Goal: Transaction & Acquisition: Purchase product/service

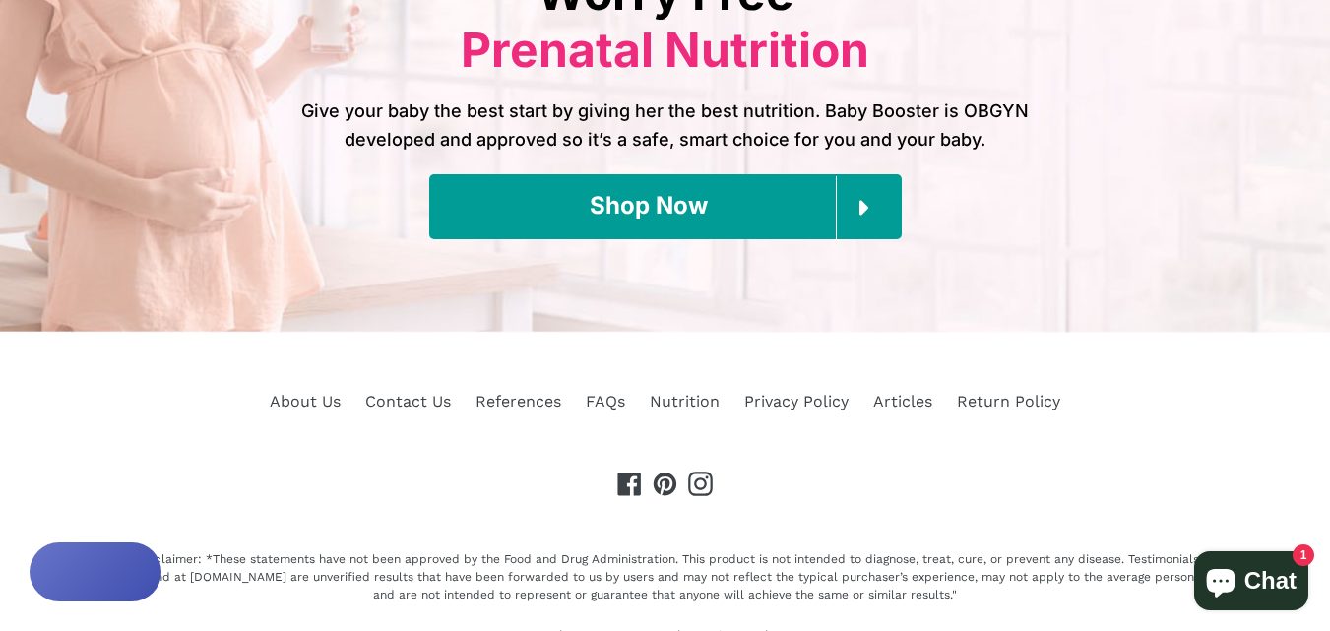
scroll to position [8983, 0]
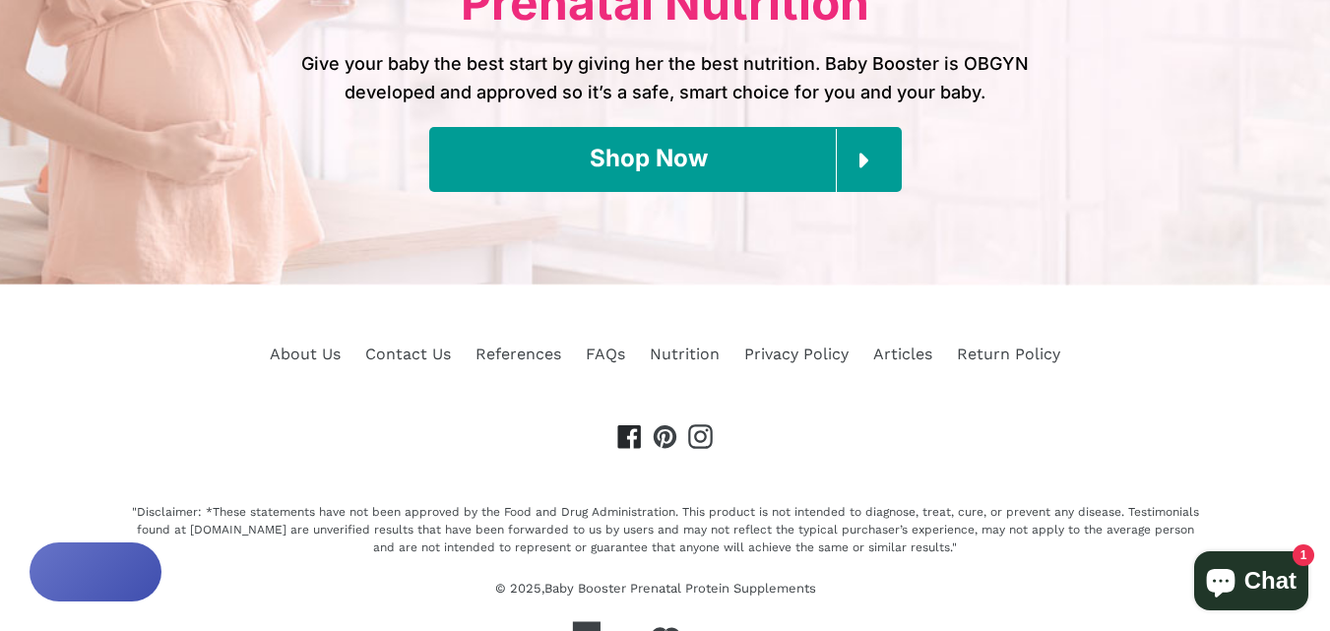
click at [628, 425] on icon at bounding box center [628, 436] width 23 height 23
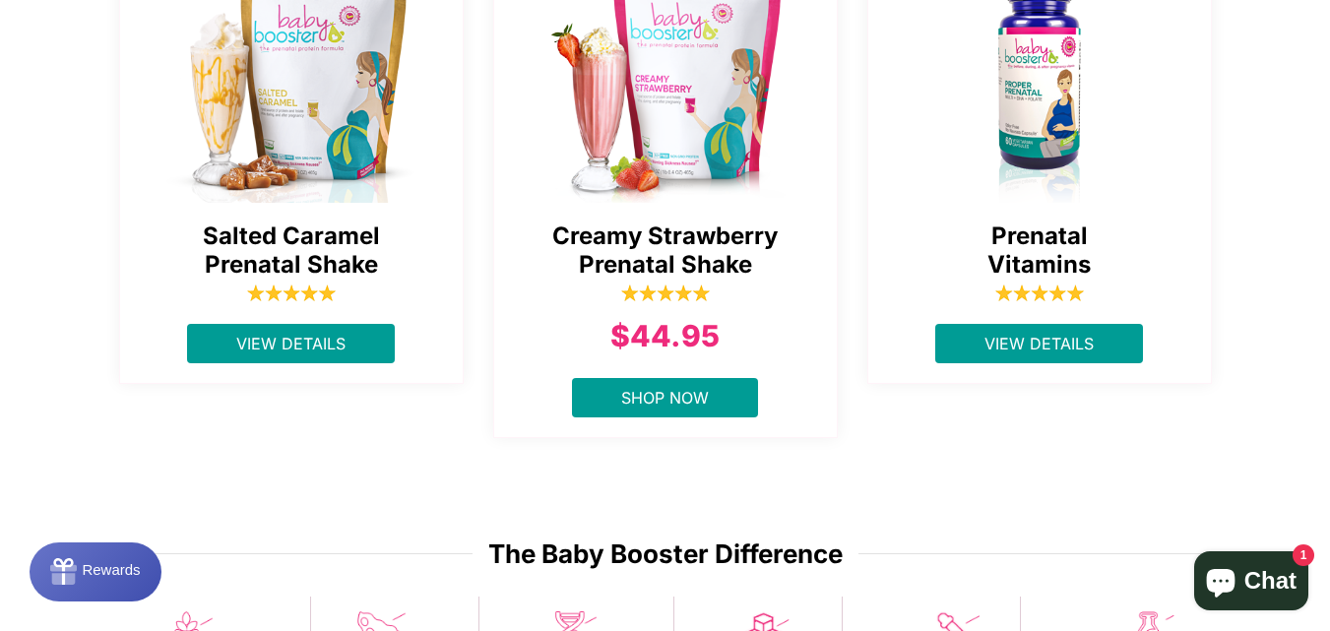
scroll to position [886, 0]
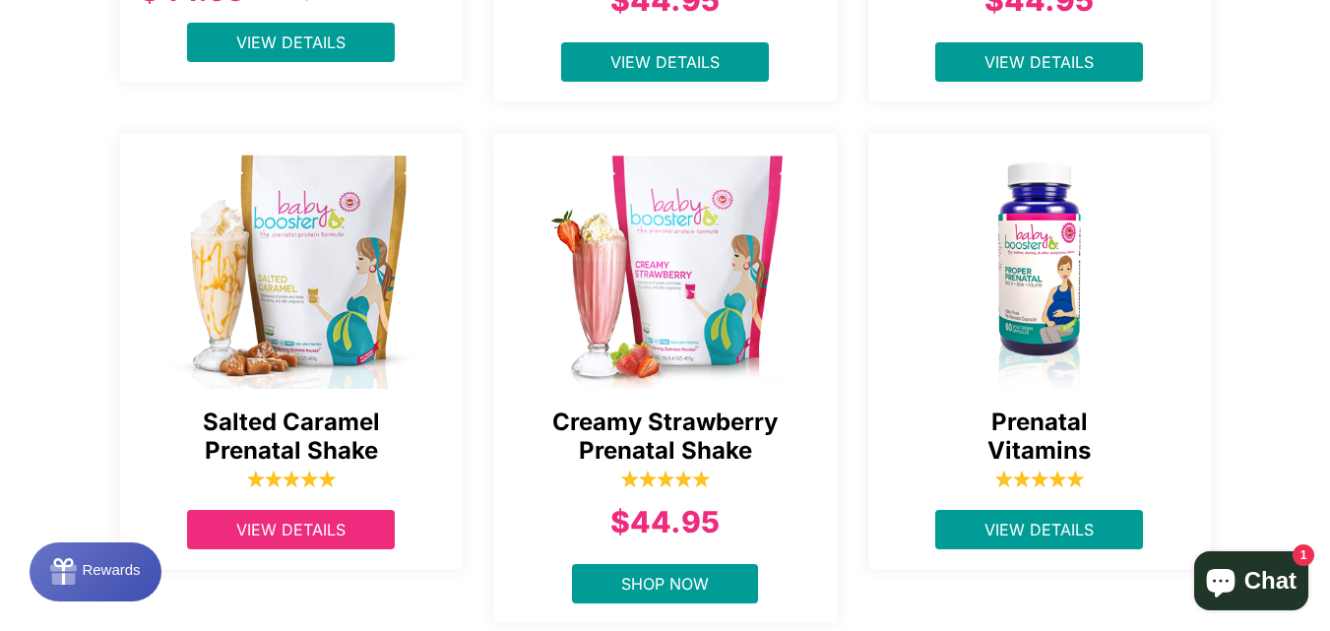
click at [309, 532] on span "View Details" at bounding box center [290, 530] width 109 height 20
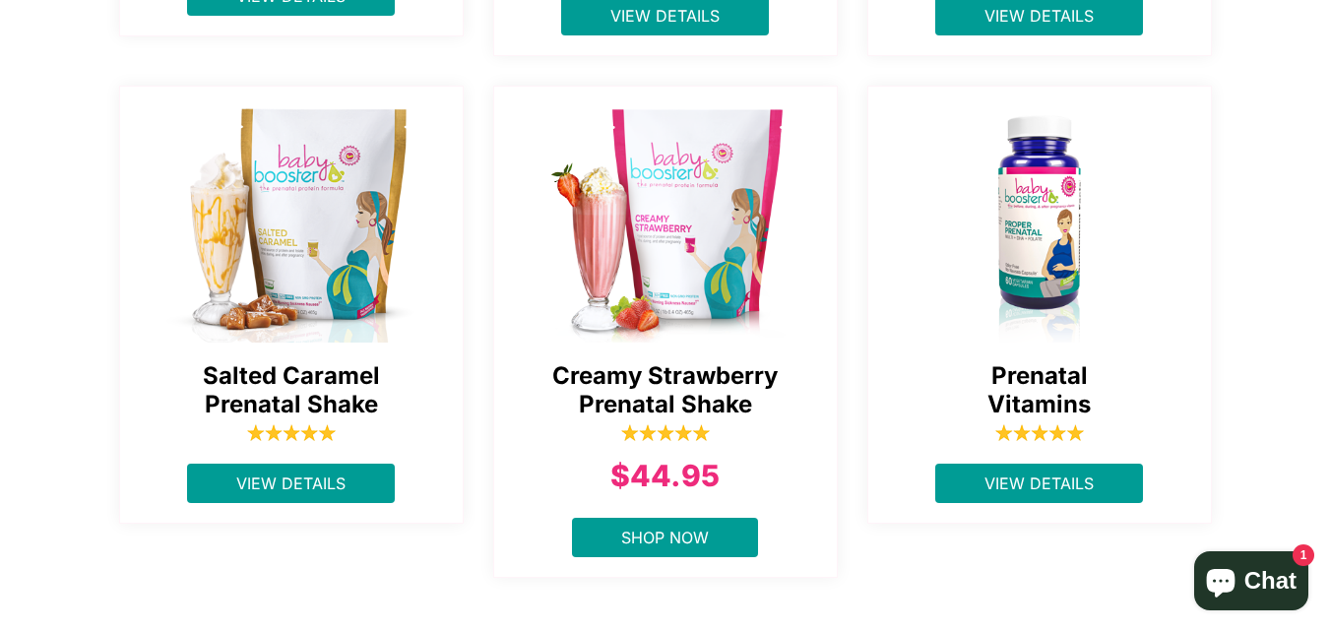
click at [672, 393] on span "Creamy Strawberry Prenatal Shake" at bounding box center [665, 390] width 303 height 57
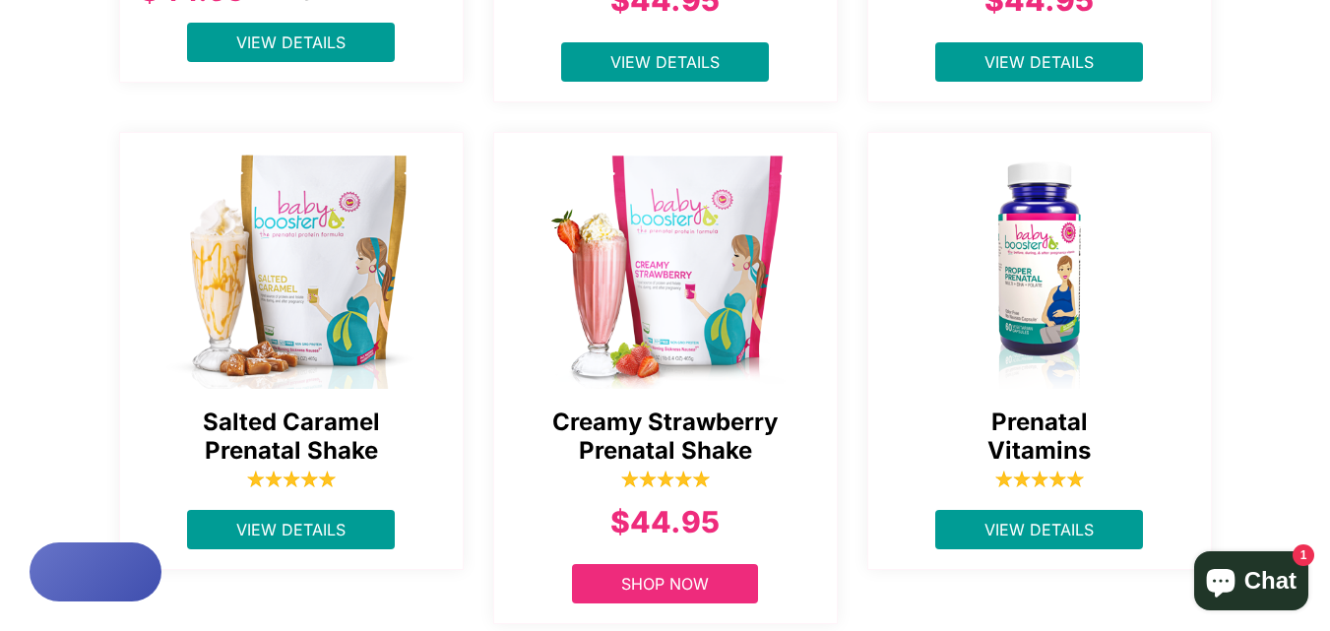
click at [698, 552] on div "Creamy Strawberry Prenatal Shake $44.95 Shop Now" at bounding box center [665, 377] width 344 height 491
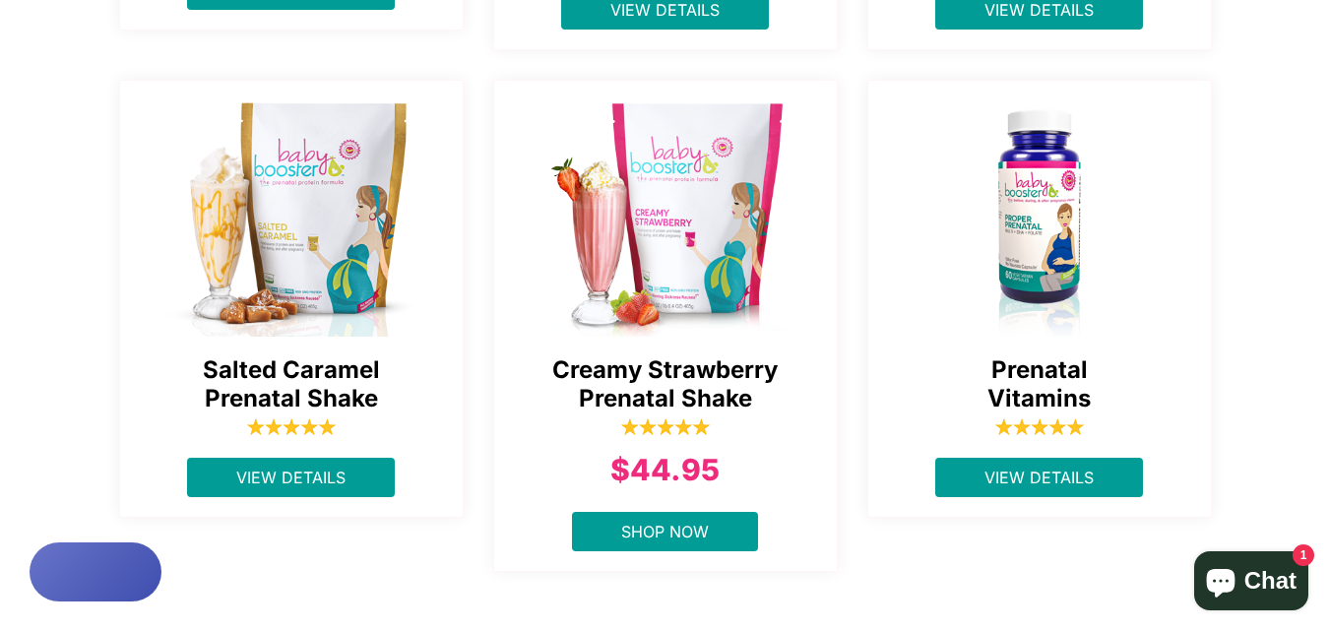
scroll to position [984, 0]
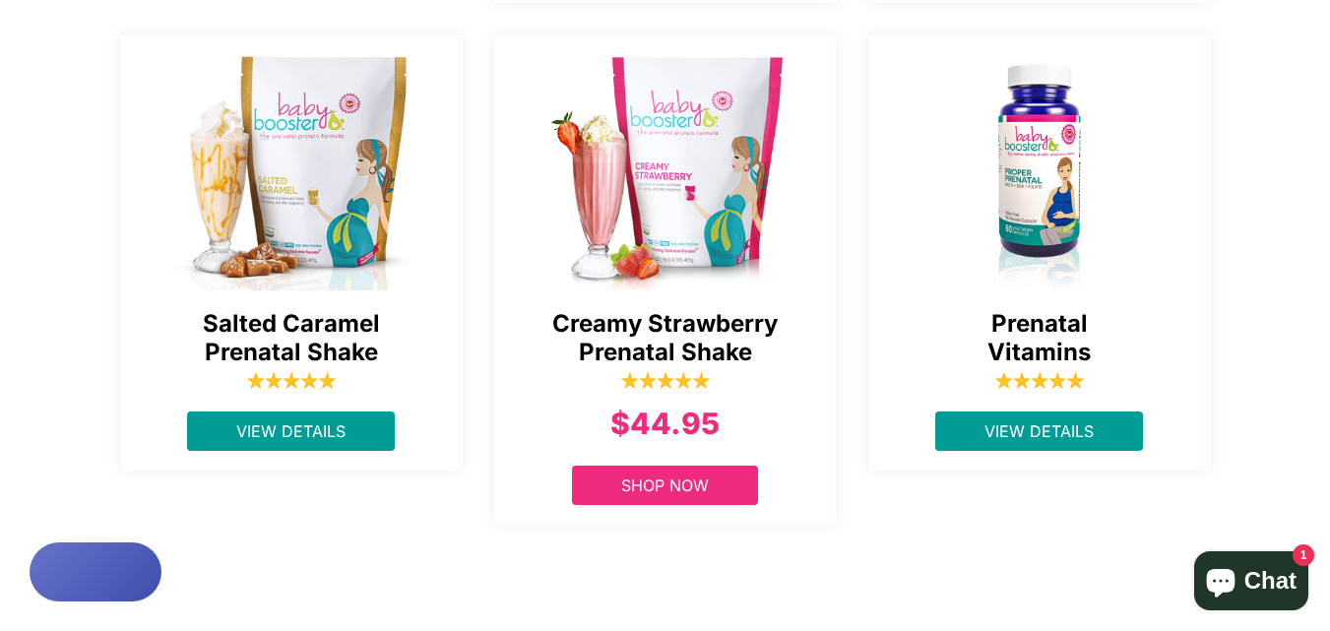
click at [694, 487] on span "Shop Now" at bounding box center [665, 485] width 88 height 20
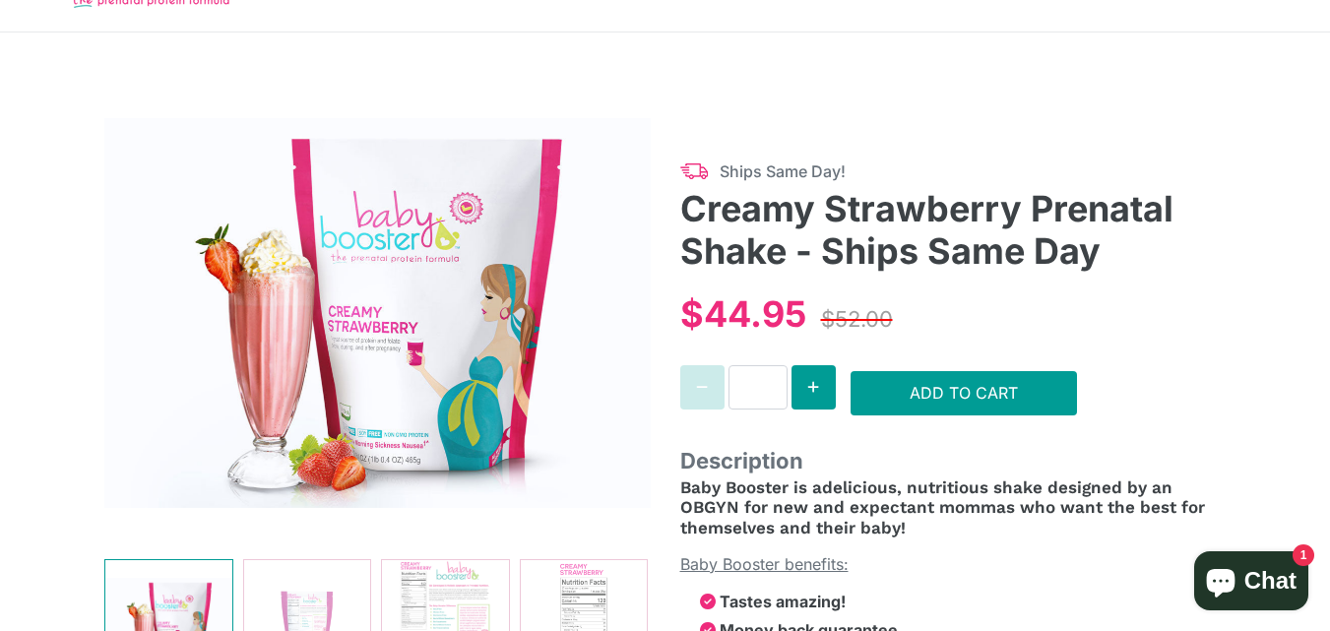
select select "******"
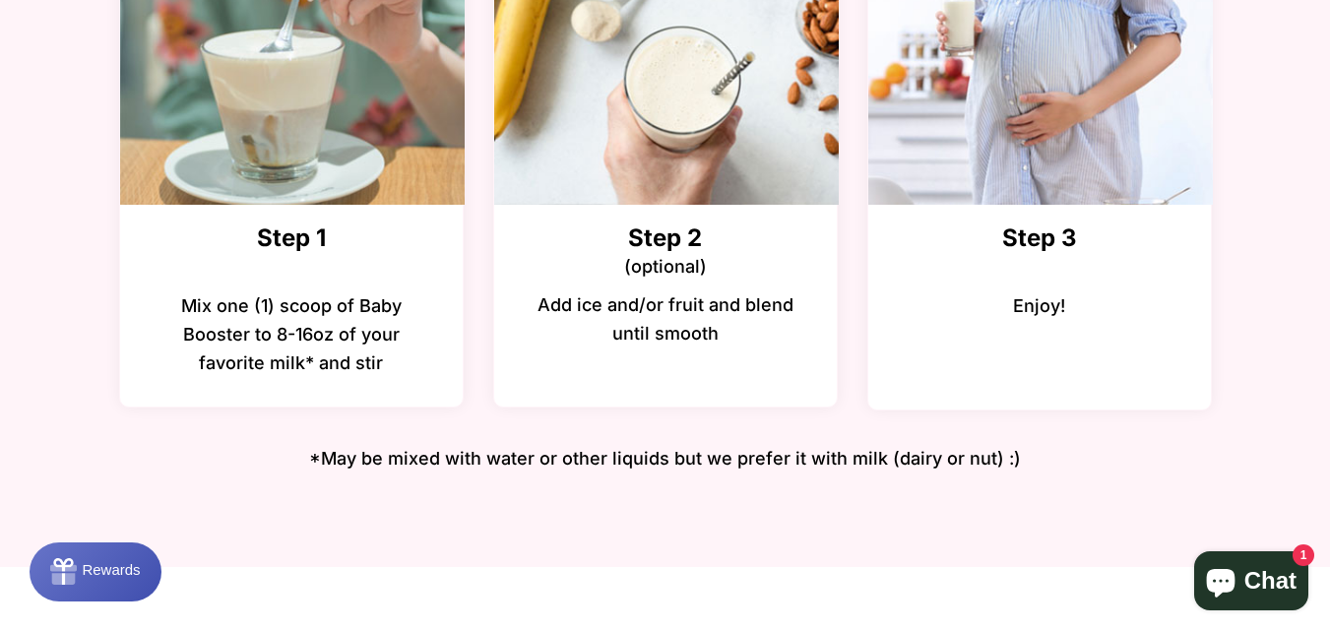
scroll to position [2757, 0]
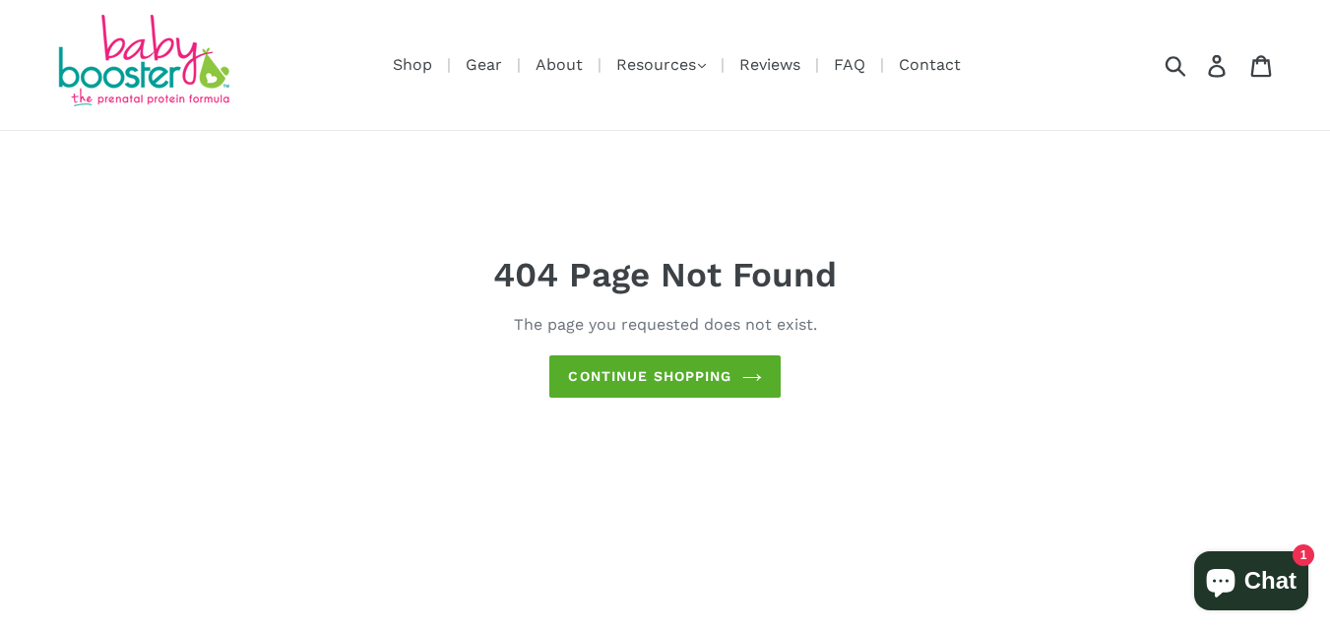
click at [705, 375] on link "Continue shopping" at bounding box center [664, 376] width 230 height 42
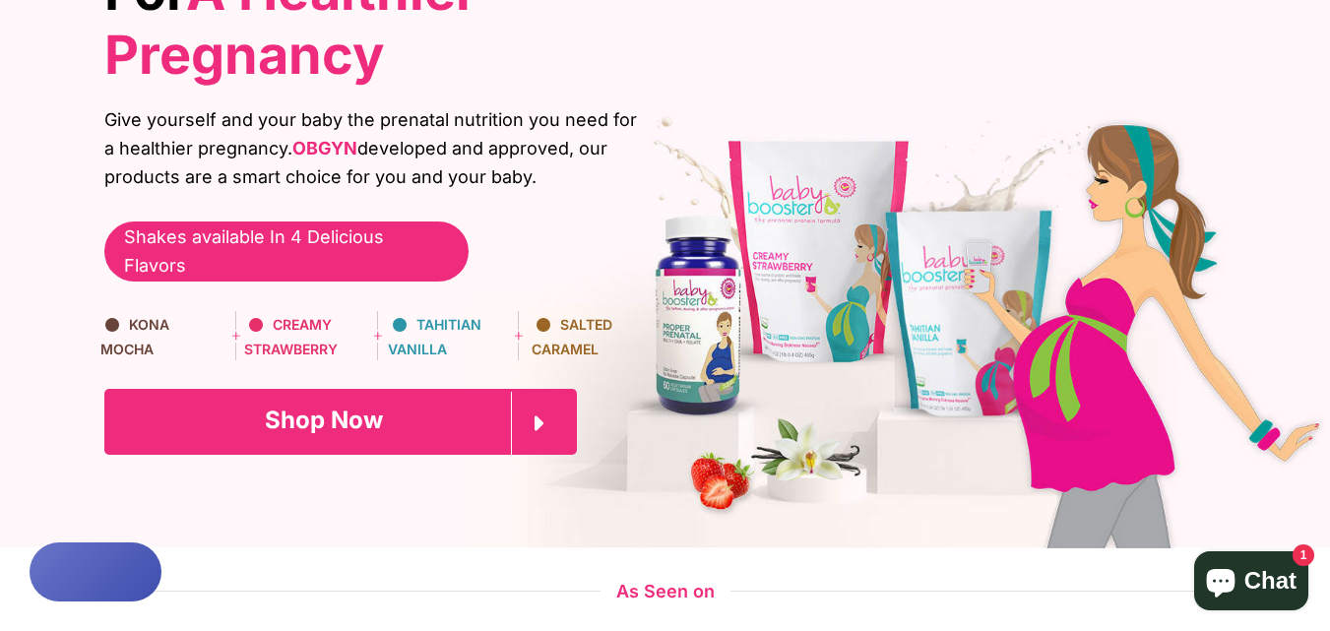
click at [492, 399] on link "Shop Now" at bounding box center [340, 421] width 472 height 65
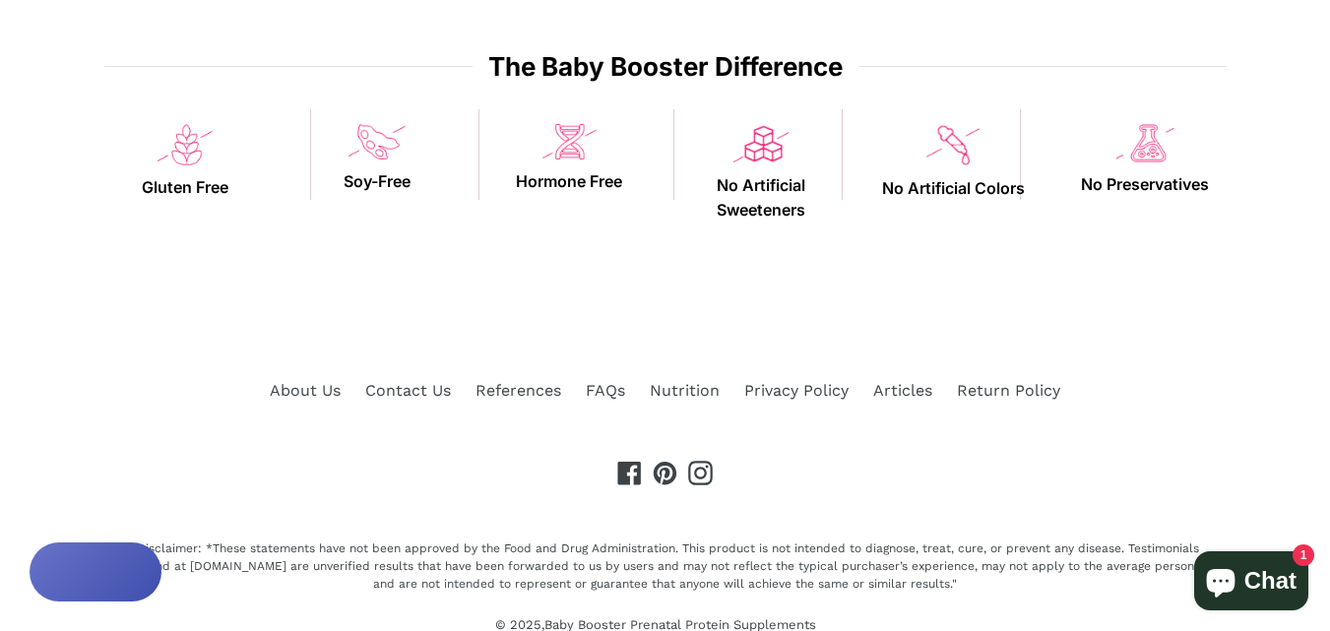
scroll to position [1618, 0]
